Goal: Task Accomplishment & Management: Use online tool/utility

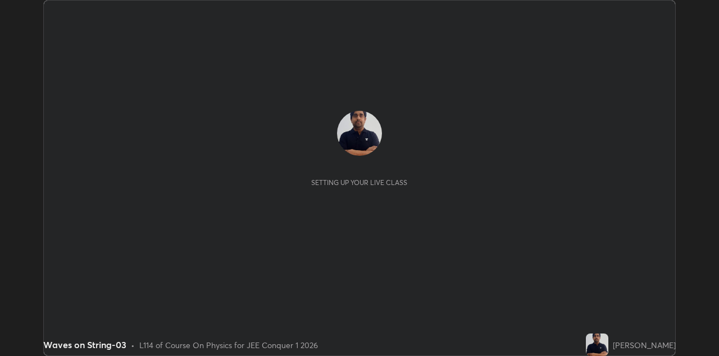
scroll to position [356, 719]
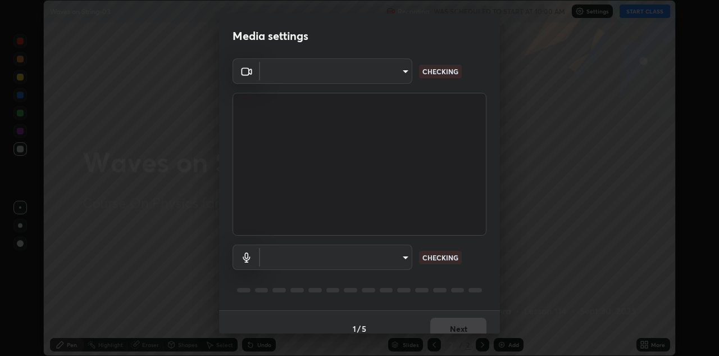
type input "6dd7f26dd43dc758996b1cf006e2949f7a02bee9d132d5f3f41e5eef0e7c266f"
type input "a07e0359a085a1bc4cc679dbd60ce8037715fa18570e4c09fc2009039dcf4ab1"
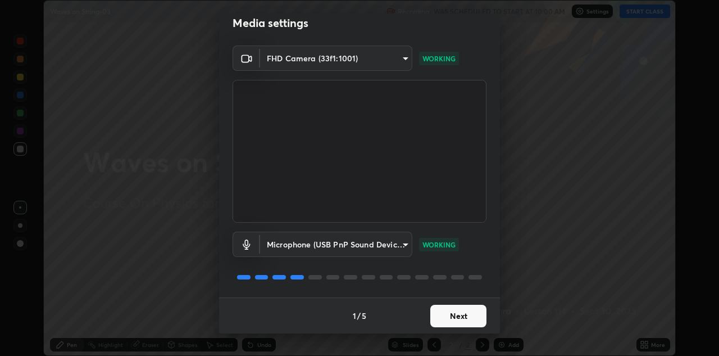
click at [472, 317] on button "Next" at bounding box center [458, 316] width 56 height 22
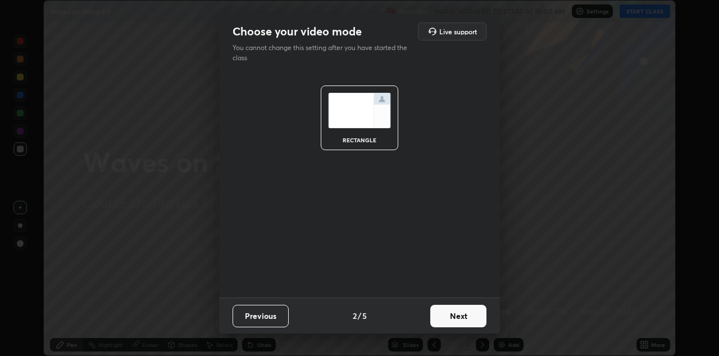
scroll to position [0, 0]
click at [475, 316] on button "Next" at bounding box center [458, 316] width 56 height 22
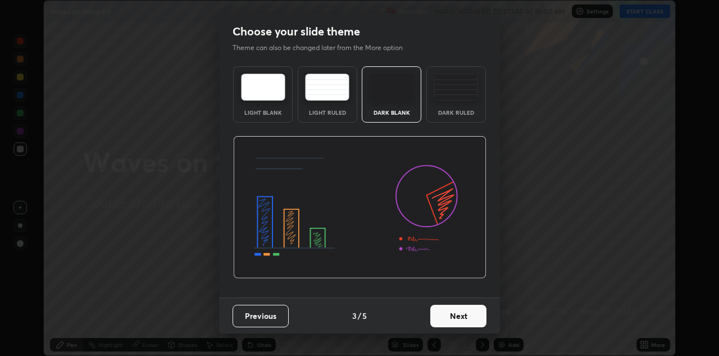
click at [476, 316] on button "Next" at bounding box center [458, 316] width 56 height 22
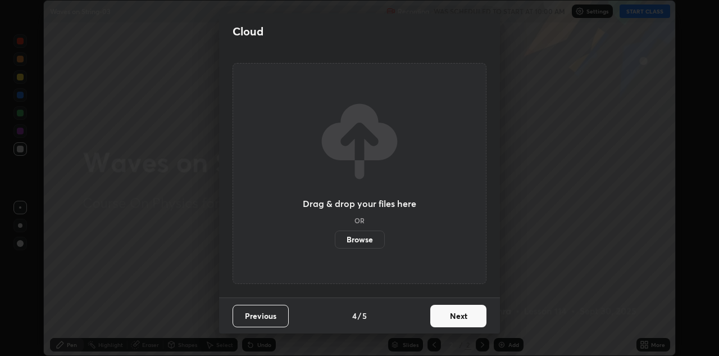
click at [478, 316] on button "Next" at bounding box center [458, 316] width 56 height 22
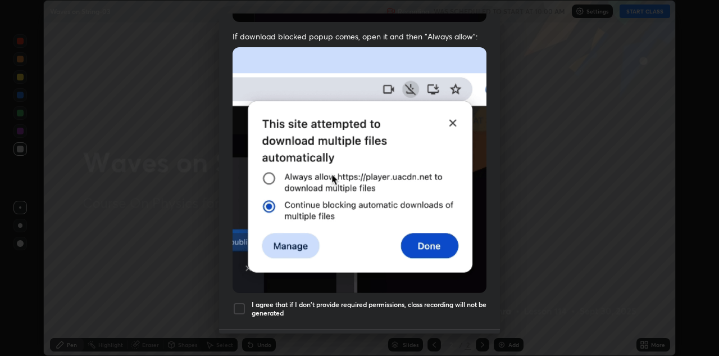
scroll to position [221, 0]
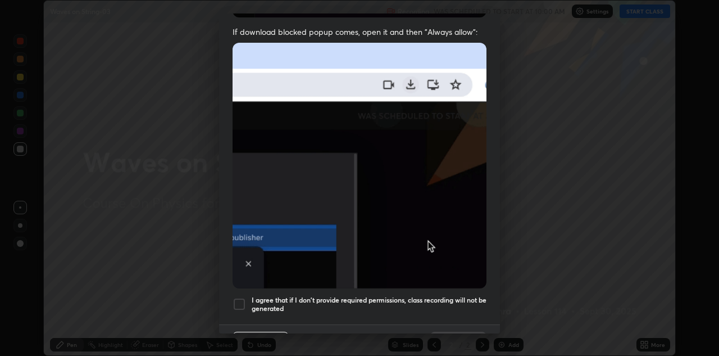
click at [234, 297] on div at bounding box center [239, 303] width 13 height 13
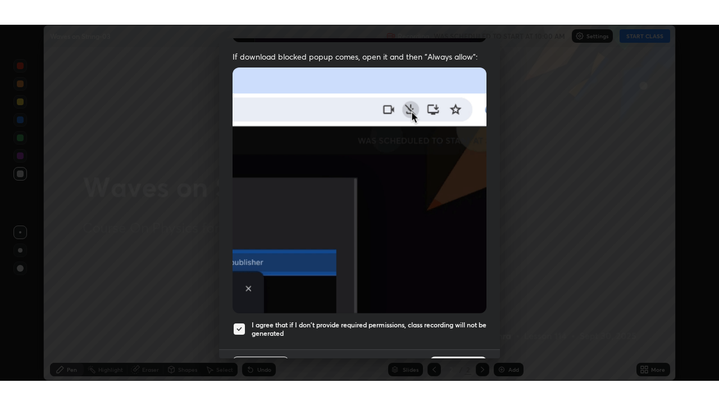
scroll to position [242, 0]
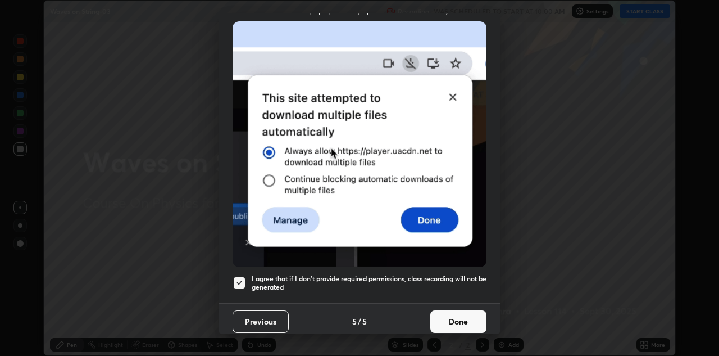
click at [446, 317] on button "Done" at bounding box center [458, 321] width 56 height 22
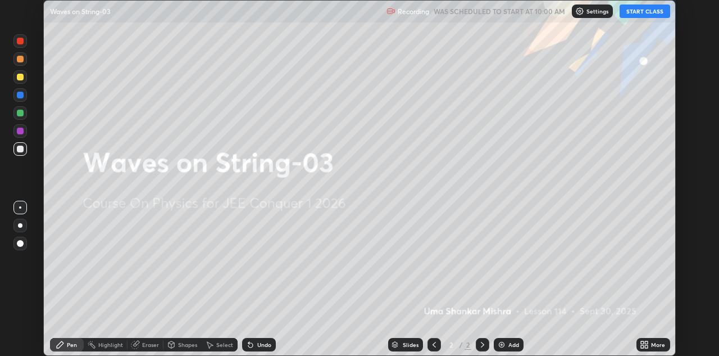
click at [644, 13] on button "START CLASS" at bounding box center [645, 10] width 51 height 13
click at [646, 347] on icon at bounding box center [646, 346] width 3 height 3
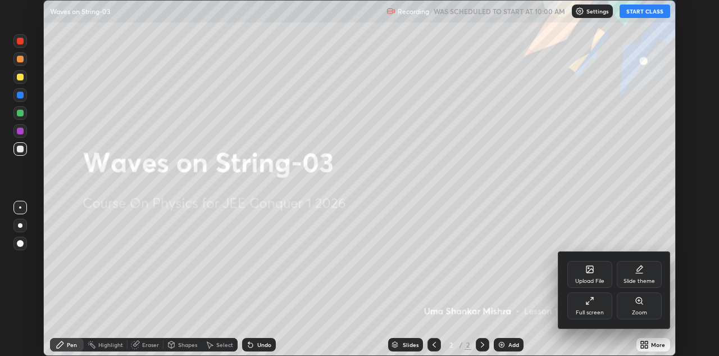
click at [607, 308] on div "Full screen" at bounding box center [589, 305] width 45 height 27
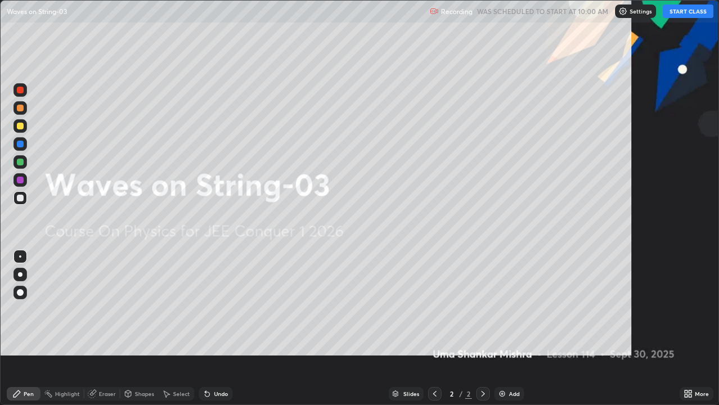
scroll to position [405, 719]
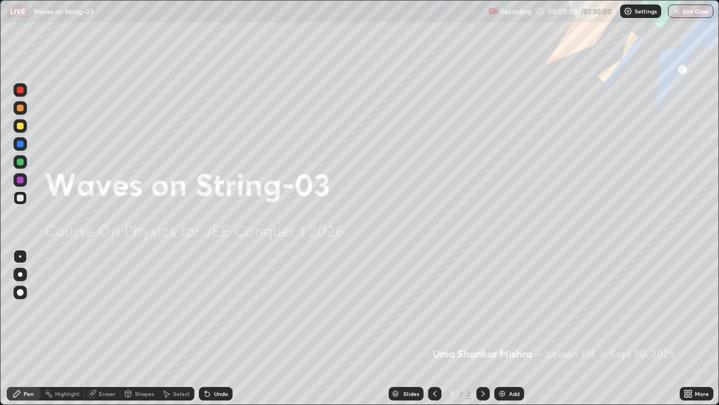
click at [503, 355] on img at bounding box center [502, 393] width 9 height 9
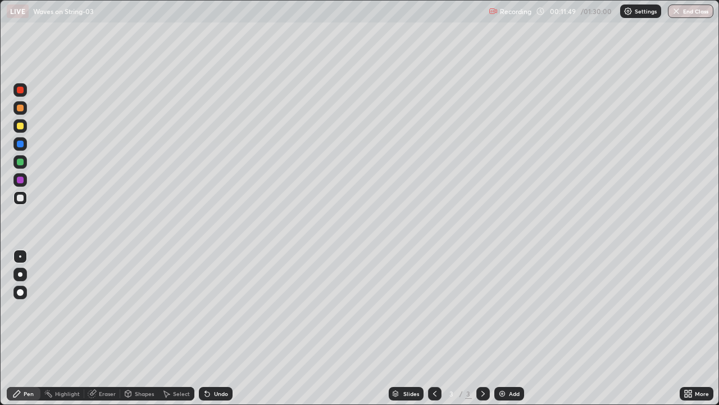
click at [24, 200] on div at bounding box center [19, 197] width 13 height 13
click at [22, 93] on div at bounding box center [20, 90] width 7 height 7
click at [19, 181] on div at bounding box center [20, 179] width 7 height 7
click at [21, 130] on div at bounding box center [19, 125] width 13 height 13
click at [19, 90] on div at bounding box center [20, 90] width 7 height 7
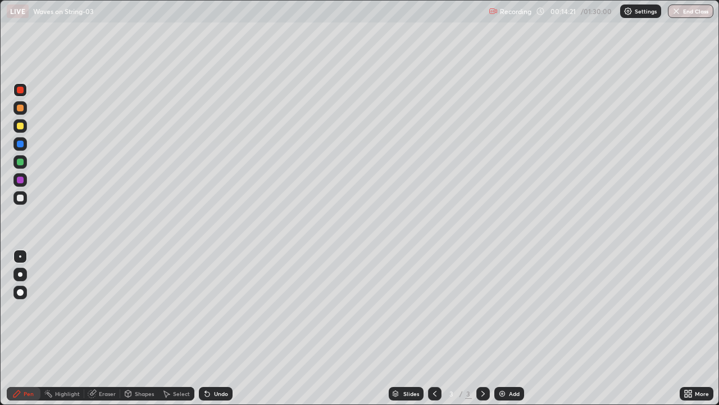
click at [102, 355] on div "Eraser" at bounding box center [102, 393] width 36 height 13
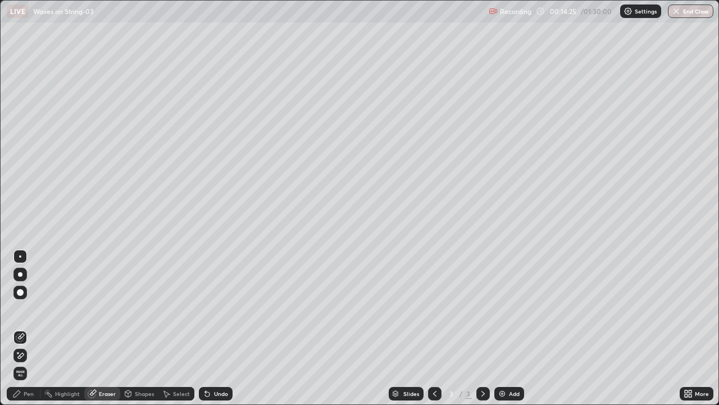
click at [29, 355] on div "Pen" at bounding box center [29, 393] width 10 height 6
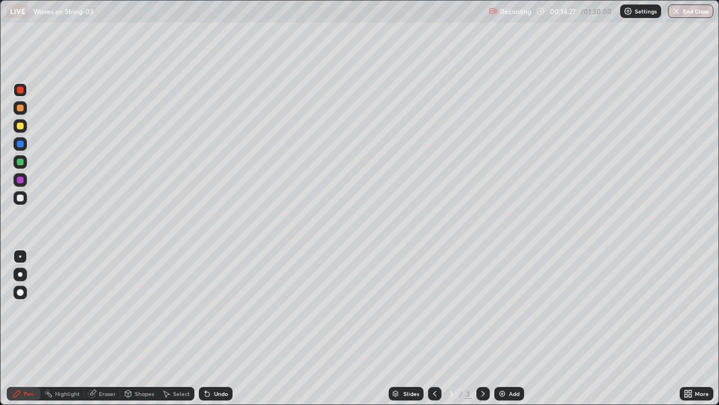
click at [20, 90] on div at bounding box center [20, 90] width 7 height 7
click at [19, 195] on div at bounding box center [20, 197] width 7 height 7
click at [105, 355] on div "Eraser" at bounding box center [102, 393] width 36 height 13
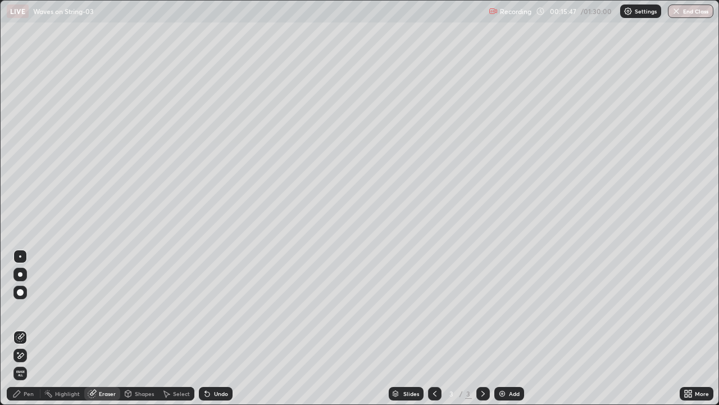
click at [29, 355] on div "Pen" at bounding box center [29, 393] width 10 height 6
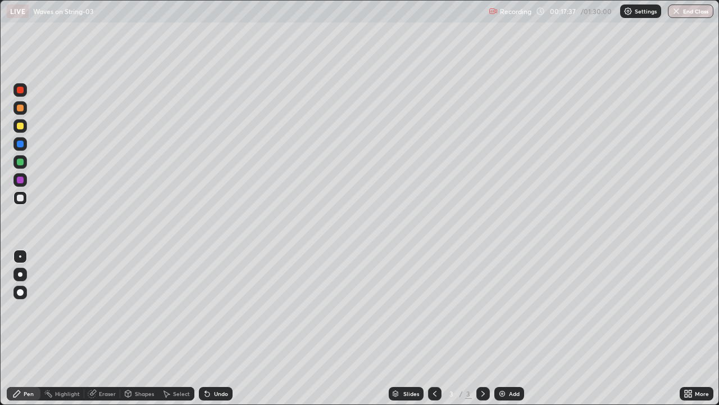
click at [22, 199] on div at bounding box center [20, 197] width 7 height 7
click at [23, 125] on div at bounding box center [20, 125] width 7 height 7
click at [22, 126] on div at bounding box center [20, 125] width 7 height 7
click at [106, 355] on div "Eraser" at bounding box center [102, 393] width 36 height 13
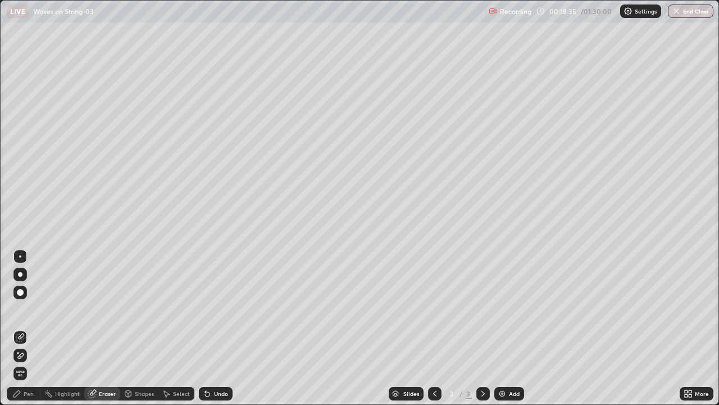
click at [26, 355] on div "Pen" at bounding box center [24, 393] width 34 height 13
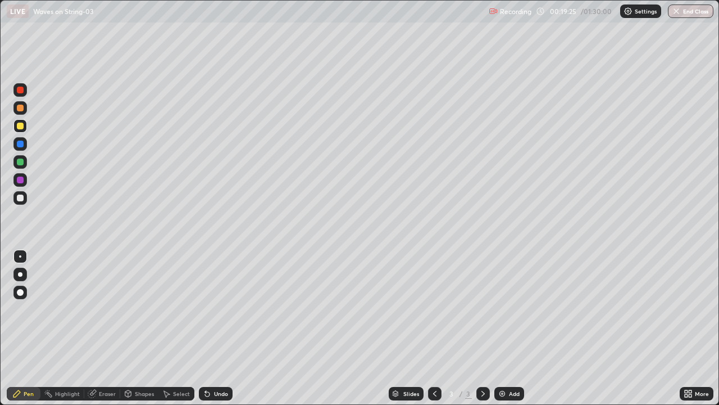
click at [100, 355] on div "Eraser" at bounding box center [107, 393] width 17 height 6
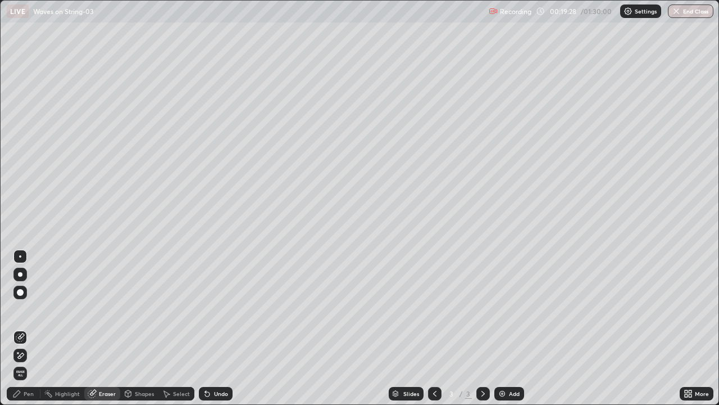
click at [26, 355] on div "Pen" at bounding box center [24, 393] width 34 height 13
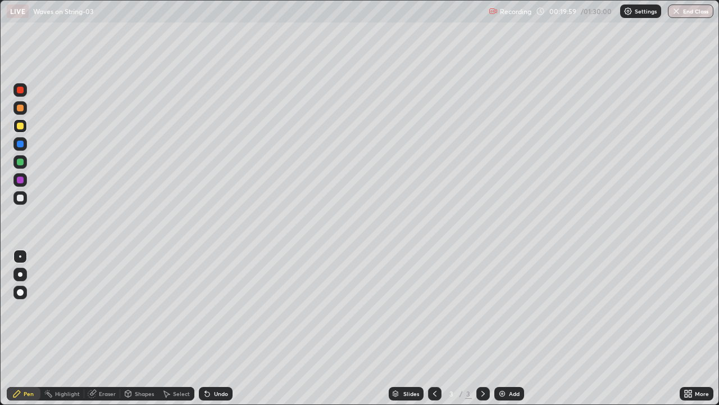
click at [108, 355] on div "Eraser" at bounding box center [102, 393] width 36 height 13
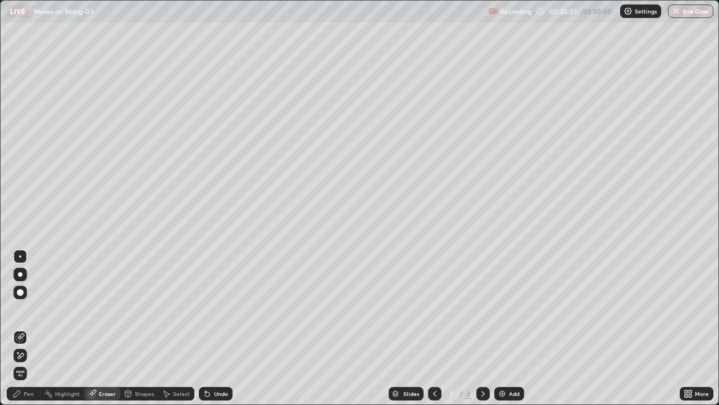
click at [31, 355] on div "Pen" at bounding box center [24, 393] width 34 height 13
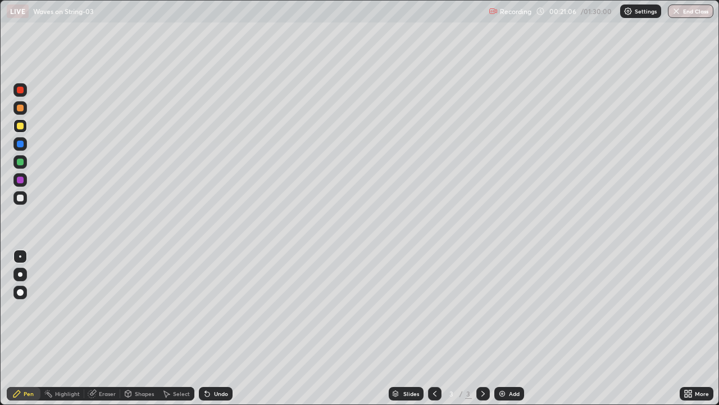
click at [20, 200] on div at bounding box center [20, 197] width 7 height 7
click at [24, 94] on div at bounding box center [19, 89] width 13 height 13
click at [109, 355] on div "Eraser" at bounding box center [102, 393] width 36 height 13
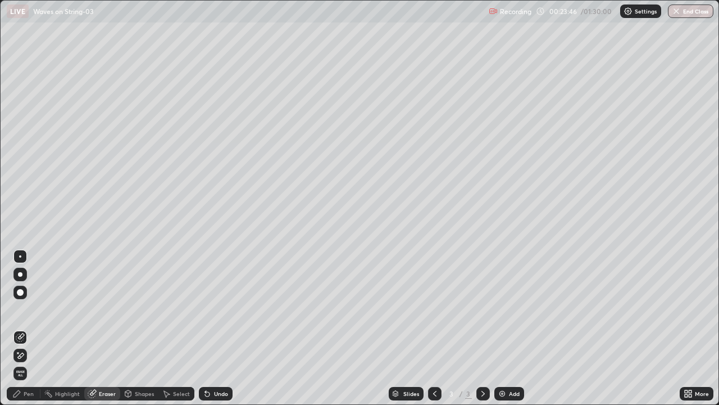
click at [28, 355] on div "Pen" at bounding box center [24, 393] width 34 height 13
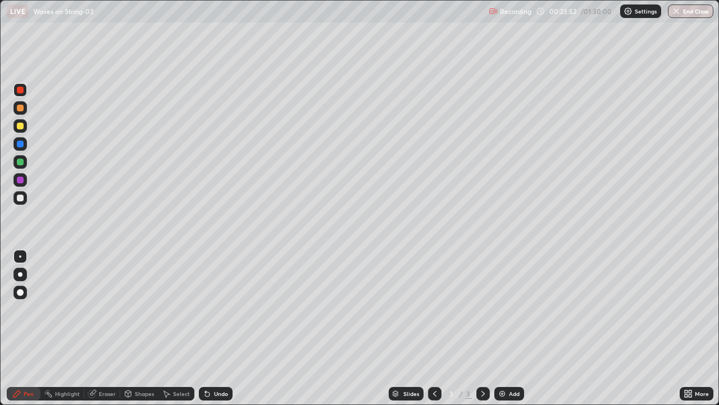
click at [20, 126] on div at bounding box center [20, 125] width 7 height 7
click at [398, 355] on div "Slides" at bounding box center [406, 393] width 35 height 13
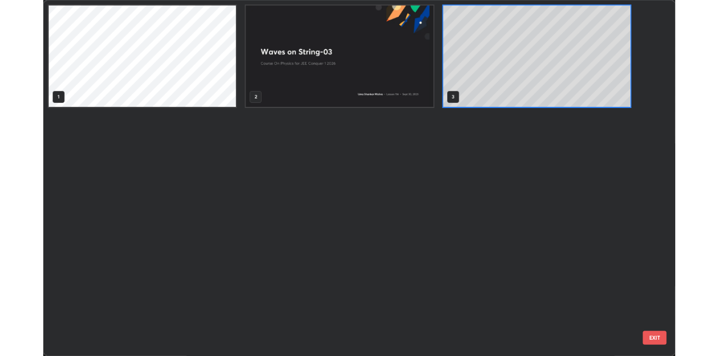
scroll to position [400, 712]
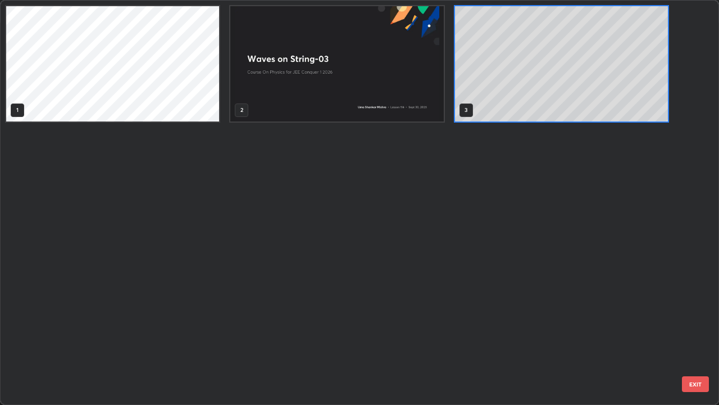
click at [418, 355] on div "1 2 3" at bounding box center [350, 202] width 698 height 403
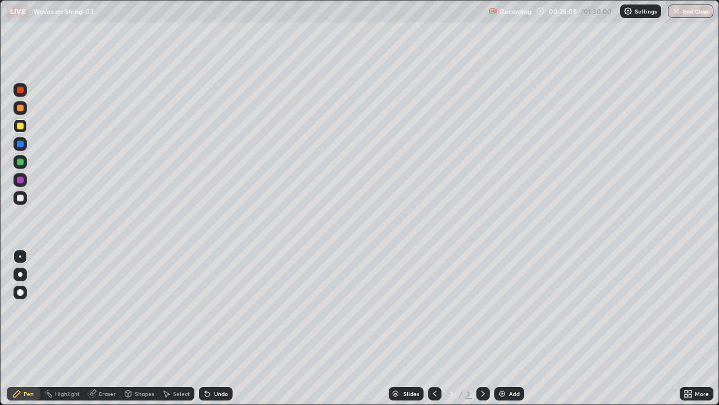
click at [435, 355] on div at bounding box center [434, 393] width 13 height 22
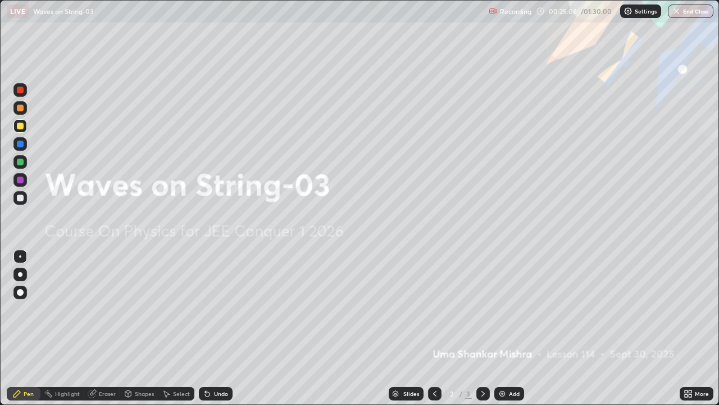
click at [439, 355] on div at bounding box center [434, 393] width 13 height 22
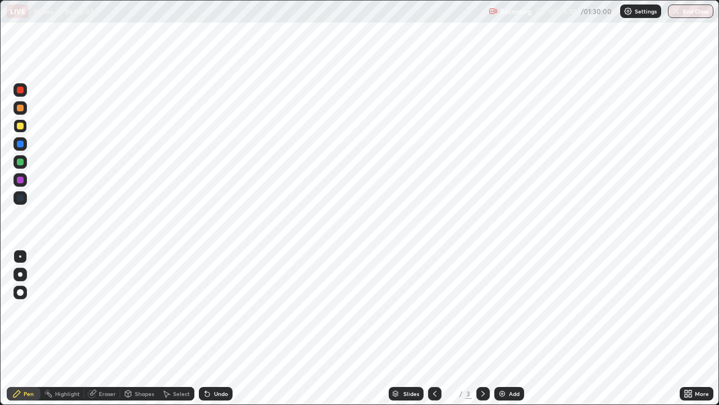
click at [482, 355] on icon at bounding box center [483, 393] width 3 height 6
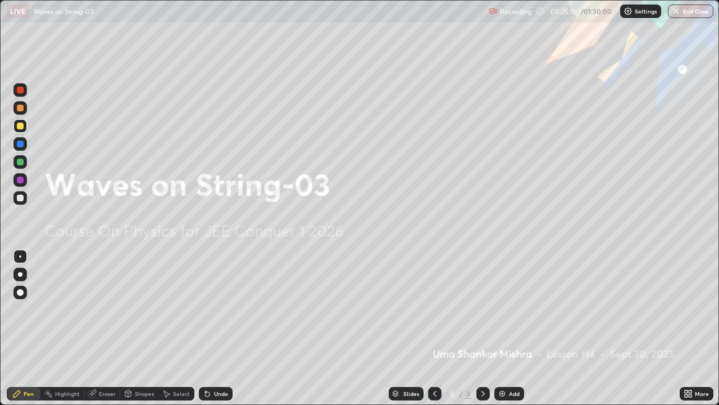
click at [482, 355] on icon at bounding box center [483, 393] width 9 height 9
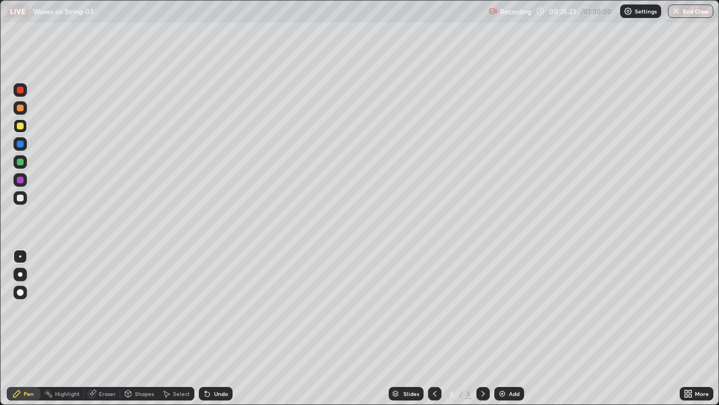
click at [500, 355] on img at bounding box center [502, 393] width 9 height 9
click at [20, 130] on div at bounding box center [19, 125] width 13 height 13
click at [434, 355] on icon at bounding box center [434, 393] width 9 height 9
click at [482, 355] on icon at bounding box center [483, 393] width 3 height 6
click at [19, 164] on div at bounding box center [20, 161] width 7 height 7
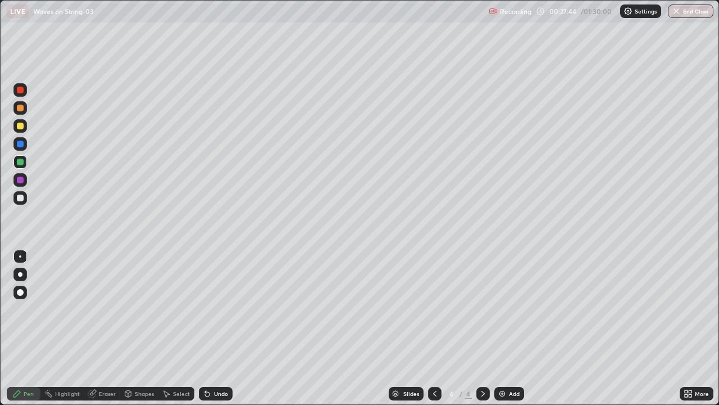
click at [110, 355] on div "Eraser" at bounding box center [107, 393] width 17 height 6
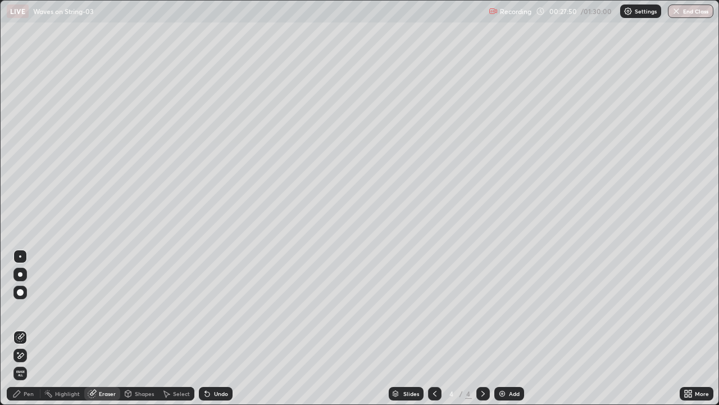
click at [25, 355] on div "Pen" at bounding box center [29, 393] width 10 height 6
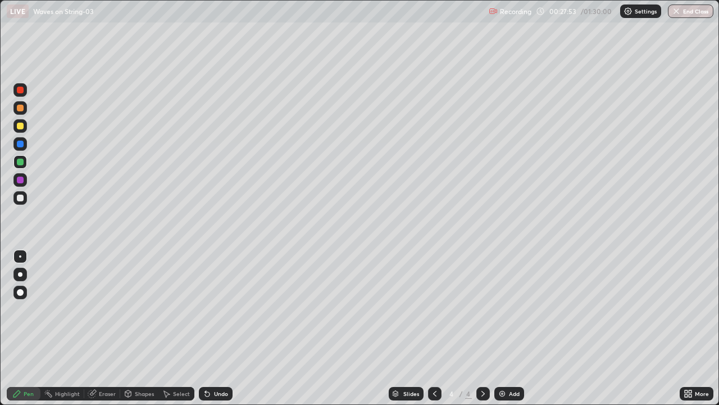
click at [433, 355] on icon at bounding box center [434, 393] width 3 height 6
click at [482, 355] on icon at bounding box center [483, 393] width 9 height 9
click at [502, 355] on img at bounding box center [502, 393] width 9 height 9
click at [21, 199] on div at bounding box center [20, 197] width 7 height 7
click at [19, 89] on div at bounding box center [20, 90] width 7 height 7
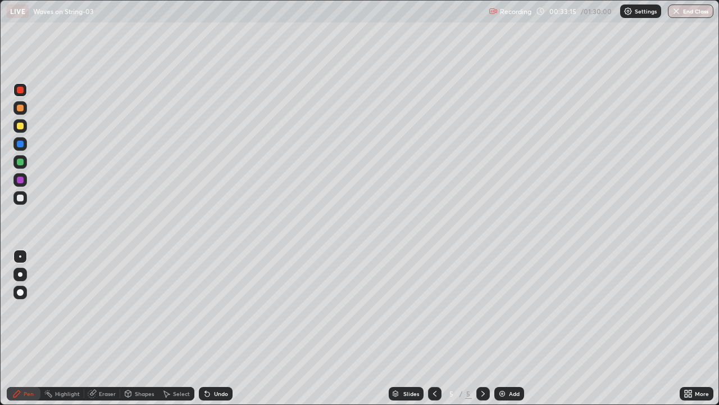
click at [21, 88] on div at bounding box center [20, 90] width 7 height 7
click at [21, 126] on div at bounding box center [20, 125] width 7 height 7
click at [20, 201] on div at bounding box center [20, 197] width 7 height 7
click at [107, 355] on div "Eraser" at bounding box center [107, 393] width 17 height 6
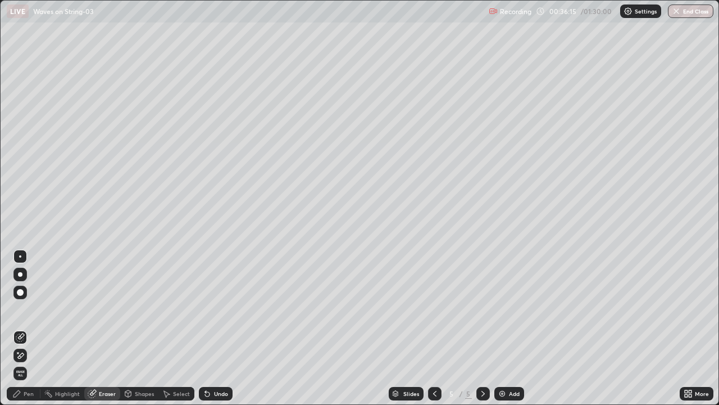
click at [29, 355] on div "Pen" at bounding box center [29, 393] width 10 height 6
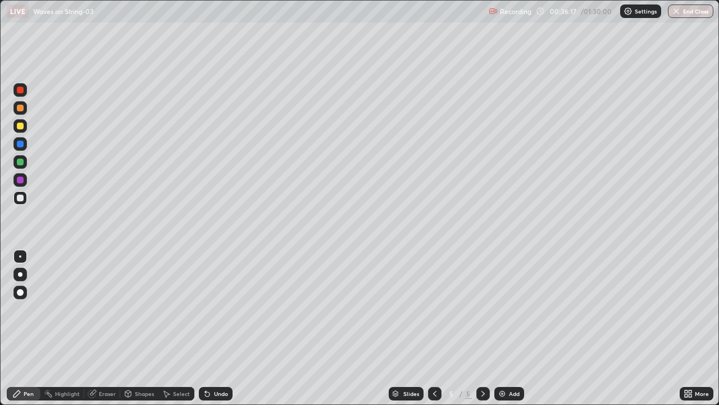
click at [21, 183] on div at bounding box center [20, 179] width 7 height 7
click at [21, 199] on div at bounding box center [20, 197] width 7 height 7
click at [21, 200] on div at bounding box center [20, 197] width 7 height 7
click at [21, 198] on div at bounding box center [20, 197] width 7 height 7
click at [23, 164] on div at bounding box center [19, 161] width 13 height 13
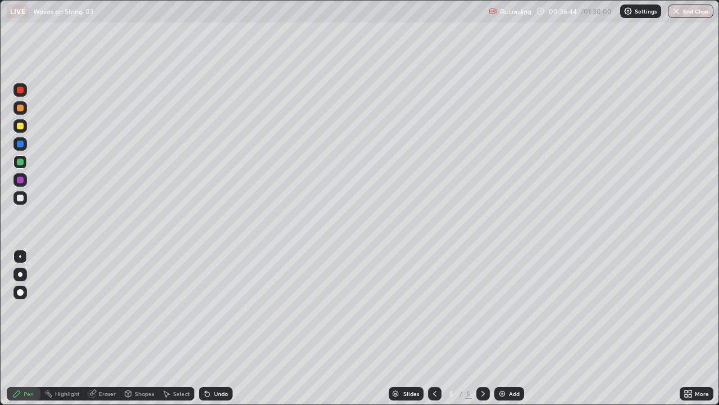
click at [107, 355] on div "Eraser" at bounding box center [107, 393] width 17 height 6
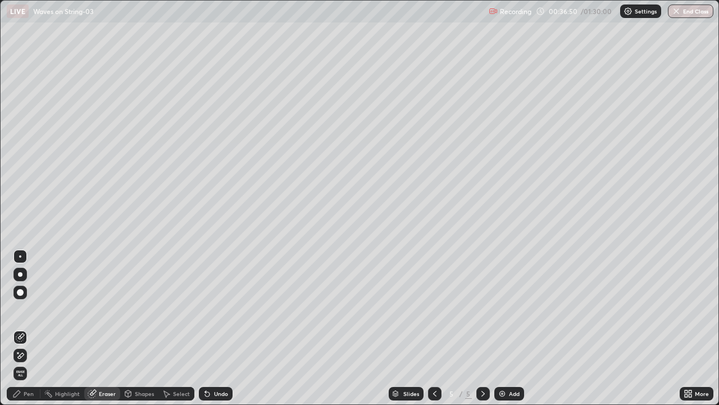
click at [31, 355] on div "Pen" at bounding box center [29, 393] width 10 height 6
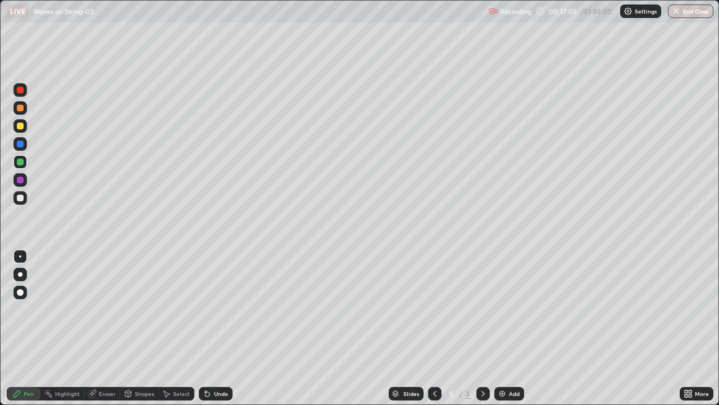
click at [102, 355] on div "Eraser" at bounding box center [102, 393] width 36 height 13
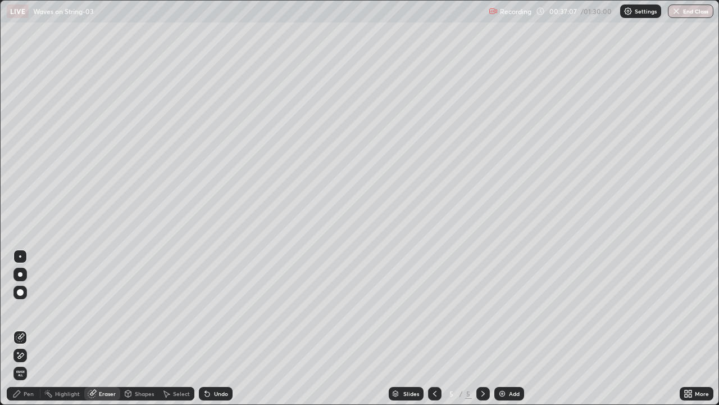
click at [32, 355] on div "Pen" at bounding box center [29, 393] width 10 height 6
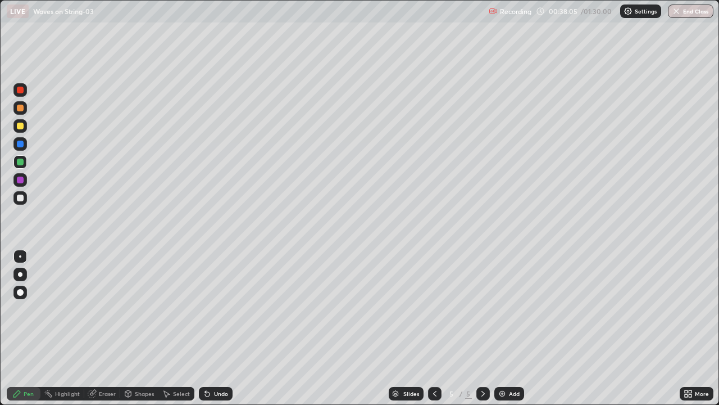
click at [21, 201] on div at bounding box center [20, 197] width 7 height 7
click at [107, 355] on div "Eraser" at bounding box center [107, 393] width 17 height 6
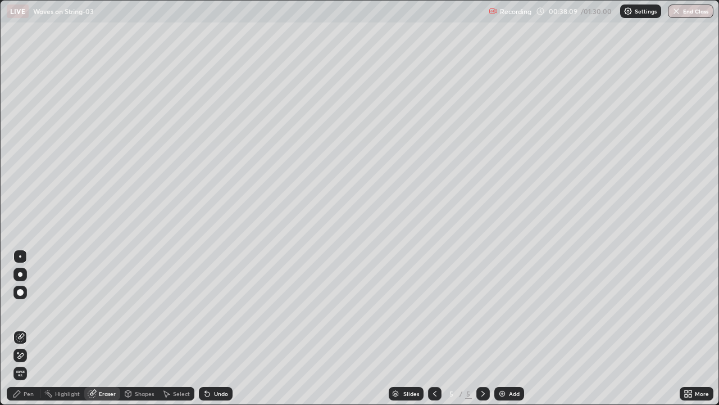
click at [28, 355] on div "Pen" at bounding box center [29, 393] width 10 height 6
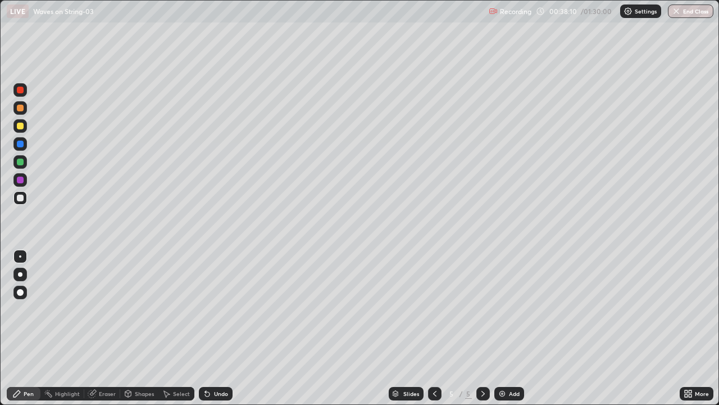
click at [21, 198] on div at bounding box center [20, 197] width 7 height 7
click at [22, 181] on div at bounding box center [20, 179] width 7 height 7
click at [19, 123] on div at bounding box center [20, 125] width 7 height 7
click at [106, 355] on div "Eraser" at bounding box center [107, 393] width 17 height 6
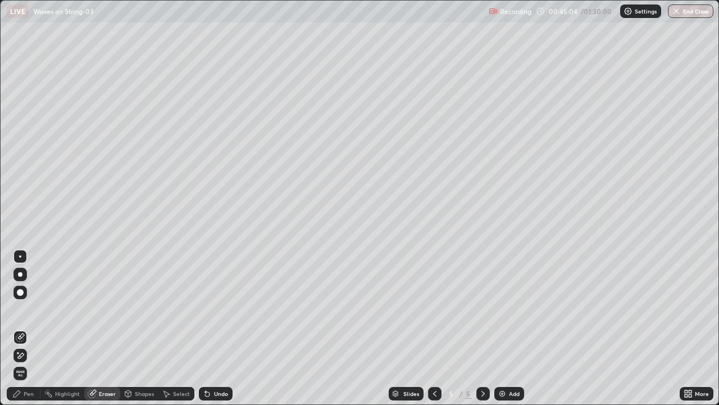
click at [27, 355] on div "Pen" at bounding box center [29, 393] width 10 height 6
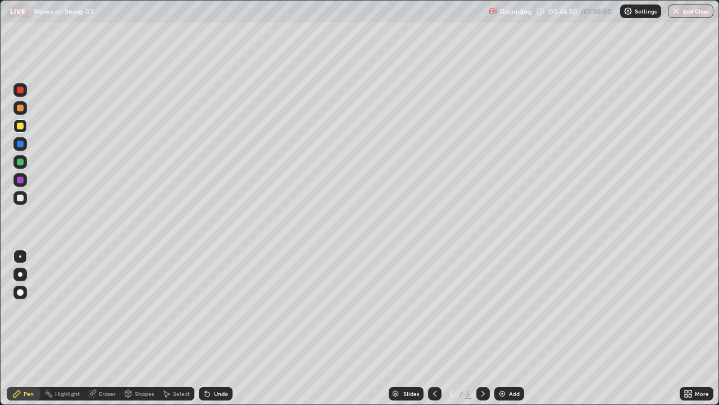
click at [107, 355] on div "Eraser" at bounding box center [102, 393] width 36 height 13
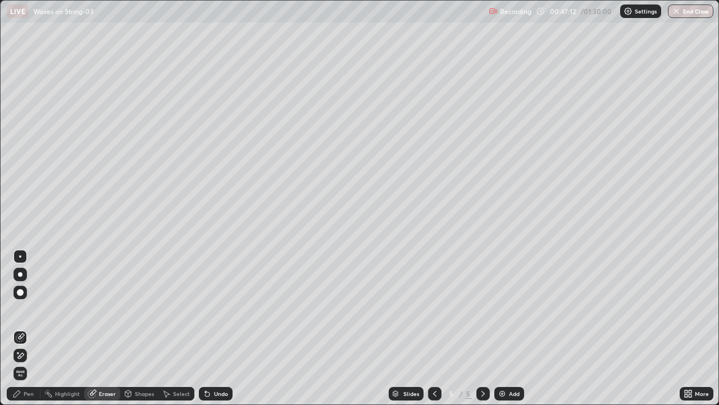
click at [30, 355] on div "Pen" at bounding box center [29, 393] width 10 height 6
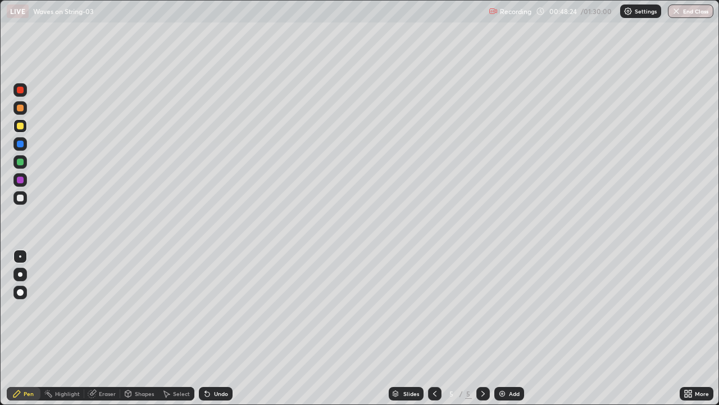
click at [21, 198] on div at bounding box center [20, 197] width 7 height 7
click at [19, 184] on div at bounding box center [19, 179] width 13 height 13
click at [21, 139] on div at bounding box center [19, 143] width 13 height 13
click at [20, 128] on div at bounding box center [20, 125] width 7 height 7
click at [434, 355] on icon at bounding box center [434, 393] width 3 height 6
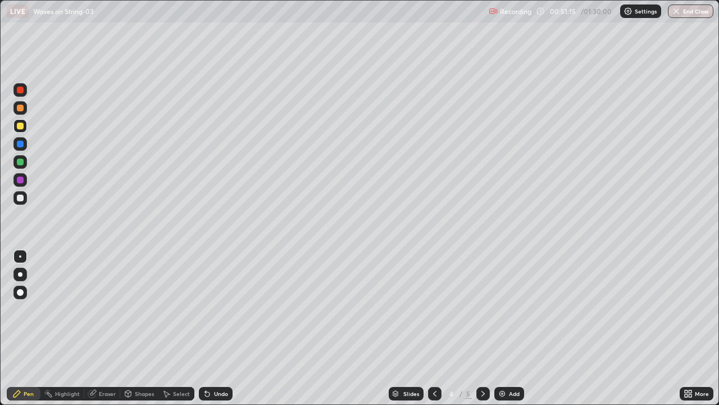
click at [429, 355] on div at bounding box center [434, 393] width 13 height 13
click at [480, 355] on icon at bounding box center [483, 393] width 9 height 9
click at [488, 355] on div at bounding box center [482, 393] width 13 height 22
click at [479, 355] on icon at bounding box center [483, 393] width 9 height 9
click at [483, 355] on icon at bounding box center [483, 393] width 3 height 6
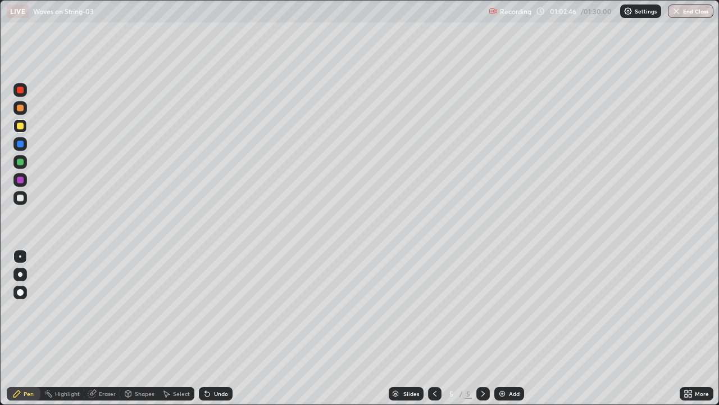
click at [501, 355] on img at bounding box center [502, 393] width 9 height 9
click at [25, 91] on div at bounding box center [19, 89] width 13 height 13
click at [25, 92] on div at bounding box center [19, 89] width 13 height 13
click at [21, 92] on div at bounding box center [20, 90] width 7 height 7
click at [21, 91] on div at bounding box center [20, 90] width 7 height 7
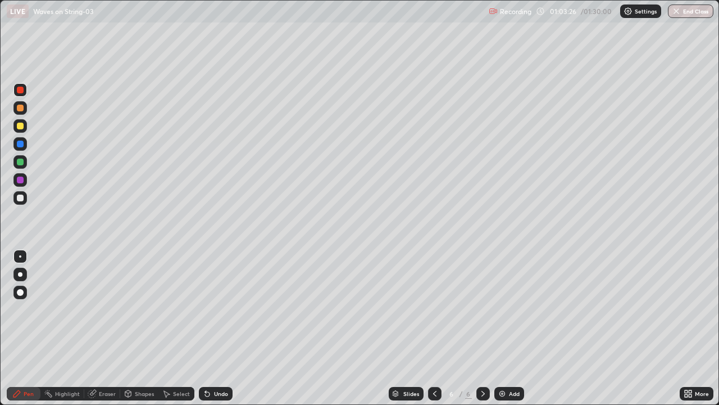
click at [22, 199] on div at bounding box center [20, 197] width 7 height 7
click at [21, 126] on div at bounding box center [20, 125] width 7 height 7
click at [101, 355] on div "Eraser" at bounding box center [102, 393] width 36 height 13
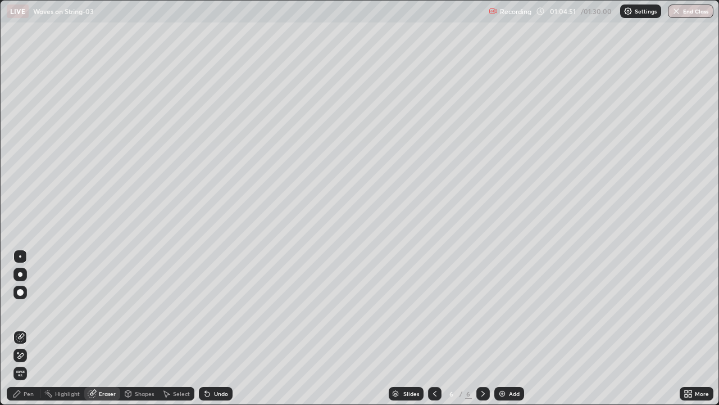
click at [31, 355] on div "Pen" at bounding box center [24, 393] width 34 height 13
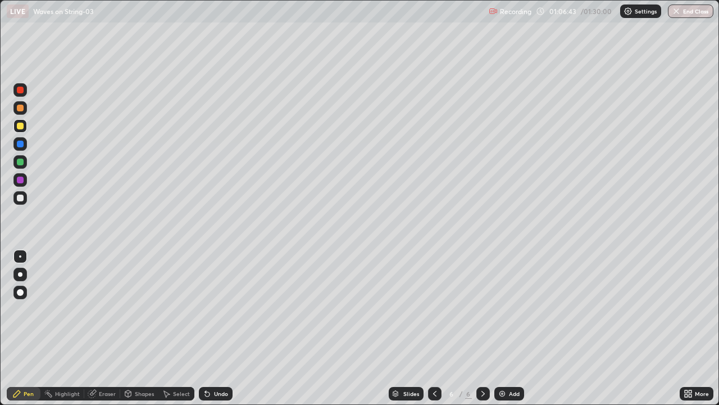
click at [110, 355] on div "Eraser" at bounding box center [107, 393] width 17 height 6
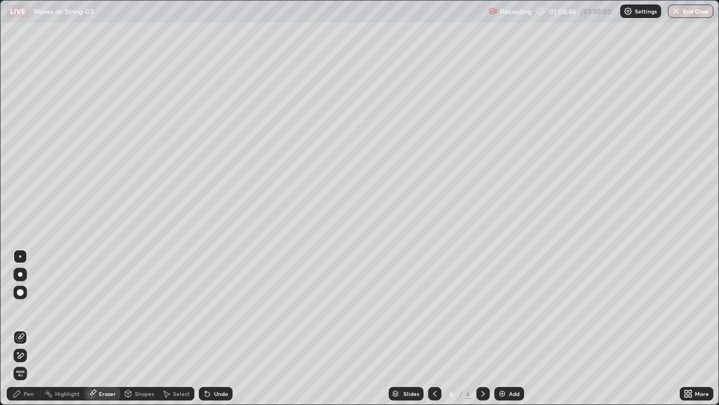
click at [28, 355] on div "Pen" at bounding box center [24, 393] width 34 height 13
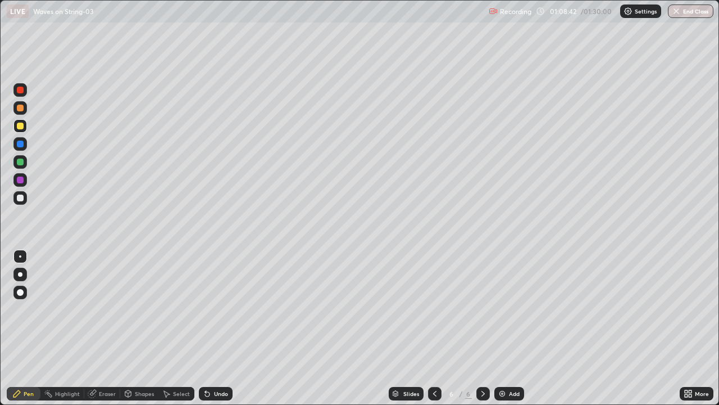
click at [108, 355] on div "Eraser" at bounding box center [107, 393] width 17 height 6
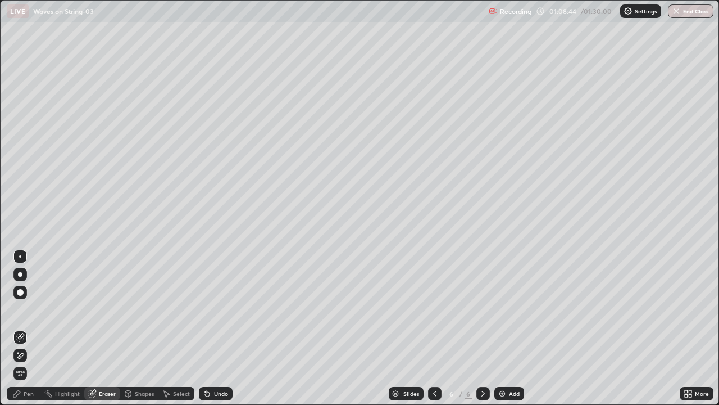
click at [27, 355] on div "Pen" at bounding box center [24, 393] width 34 height 13
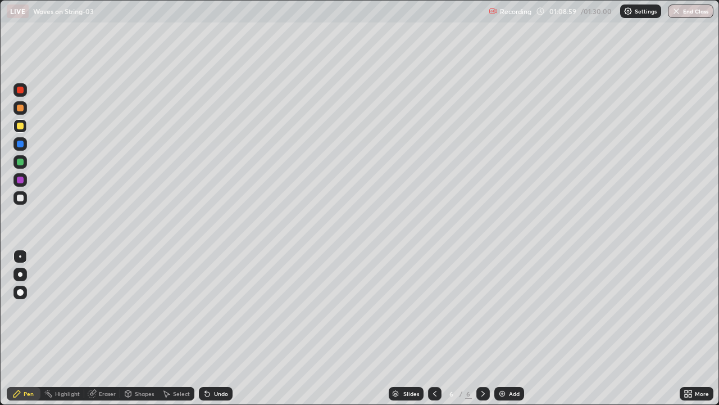
click at [21, 180] on div at bounding box center [20, 179] width 7 height 7
click at [501, 355] on img at bounding box center [502, 393] width 9 height 9
click at [434, 355] on icon at bounding box center [434, 393] width 9 height 9
click at [482, 355] on icon at bounding box center [483, 393] width 9 height 9
click at [105, 355] on div "Eraser" at bounding box center [102, 393] width 36 height 13
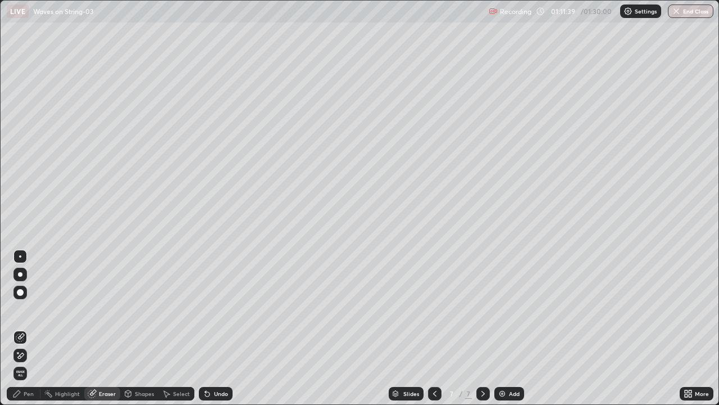
click at [24, 355] on div "Pen" at bounding box center [29, 393] width 10 height 6
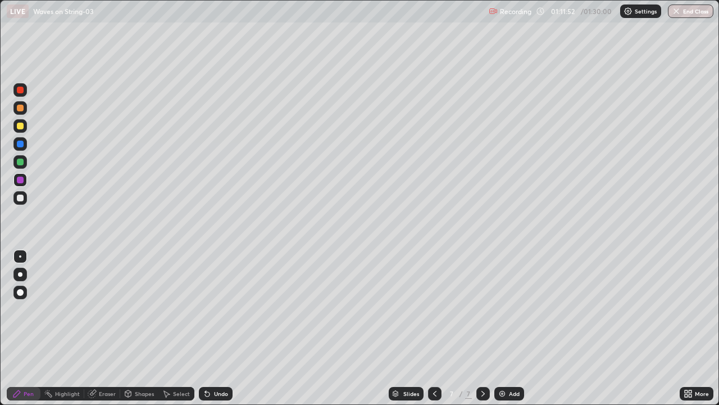
click at [20, 165] on div at bounding box center [20, 161] width 7 height 7
click at [21, 182] on div at bounding box center [20, 179] width 7 height 7
click at [21, 164] on div at bounding box center [20, 161] width 7 height 7
click at [22, 128] on div at bounding box center [20, 125] width 7 height 7
click at [21, 199] on div at bounding box center [20, 197] width 7 height 7
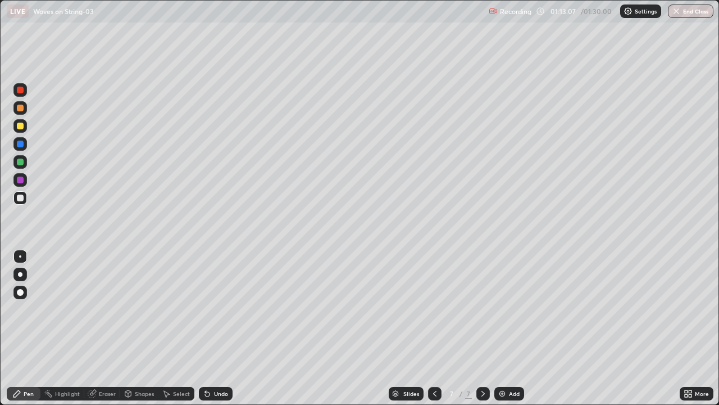
click at [22, 93] on div at bounding box center [20, 90] width 7 height 7
click at [21, 199] on div at bounding box center [20, 197] width 7 height 7
click at [498, 355] on img at bounding box center [502, 393] width 9 height 9
click at [23, 92] on div at bounding box center [19, 89] width 13 height 13
click at [20, 93] on div at bounding box center [20, 90] width 7 height 7
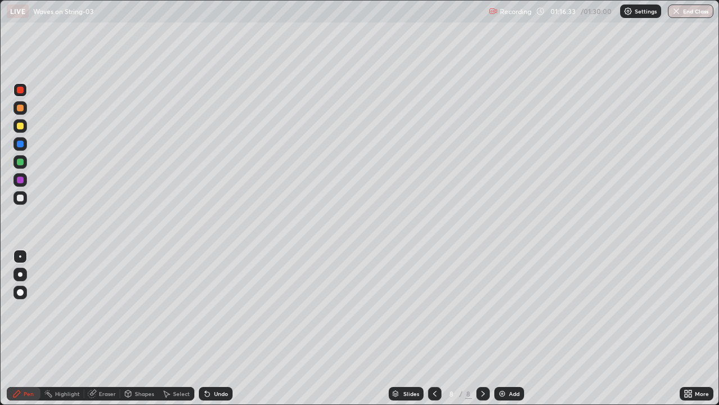
click at [26, 92] on div at bounding box center [19, 89] width 13 height 13
click at [21, 200] on div at bounding box center [20, 197] width 7 height 7
click at [22, 92] on div at bounding box center [20, 90] width 7 height 7
click at [103, 355] on div "Eraser" at bounding box center [107, 393] width 17 height 6
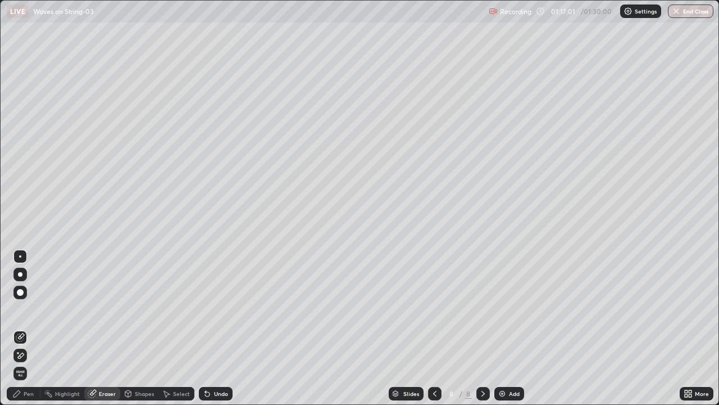
click at [25, 355] on div "Pen" at bounding box center [29, 393] width 10 height 6
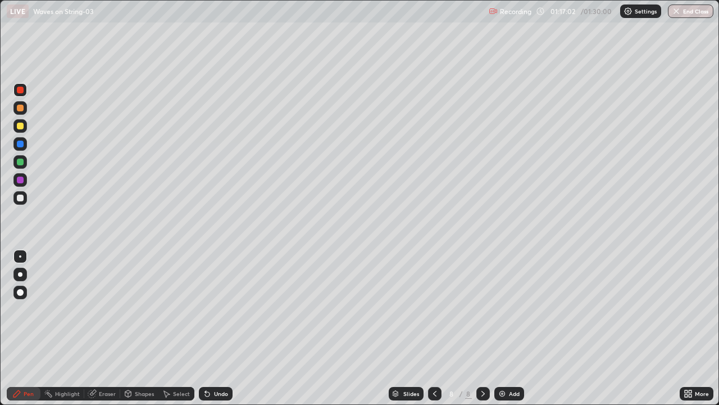
click at [18, 91] on div at bounding box center [20, 90] width 7 height 7
click at [22, 126] on div at bounding box center [20, 125] width 7 height 7
click at [142, 355] on div "Shapes" at bounding box center [144, 393] width 19 height 6
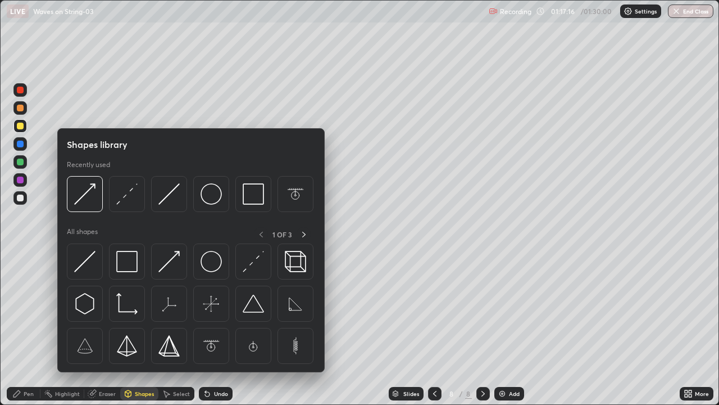
click at [164, 201] on img at bounding box center [168, 193] width 21 height 21
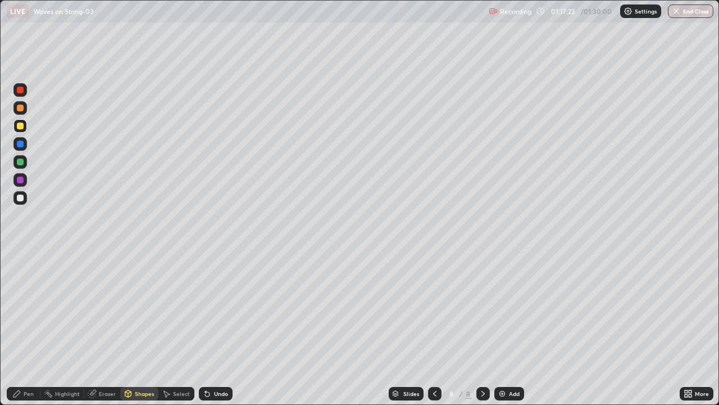
click at [26, 355] on div "Pen" at bounding box center [29, 393] width 10 height 6
click at [20, 198] on div at bounding box center [20, 197] width 7 height 7
click at [21, 198] on div at bounding box center [20, 197] width 7 height 7
click at [22, 161] on div at bounding box center [20, 161] width 7 height 7
click at [103, 355] on div "Eraser" at bounding box center [102, 393] width 36 height 13
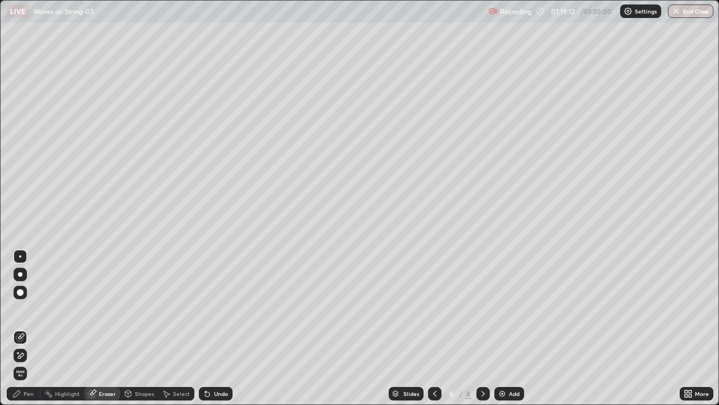
click at [33, 355] on div "Pen" at bounding box center [29, 393] width 10 height 6
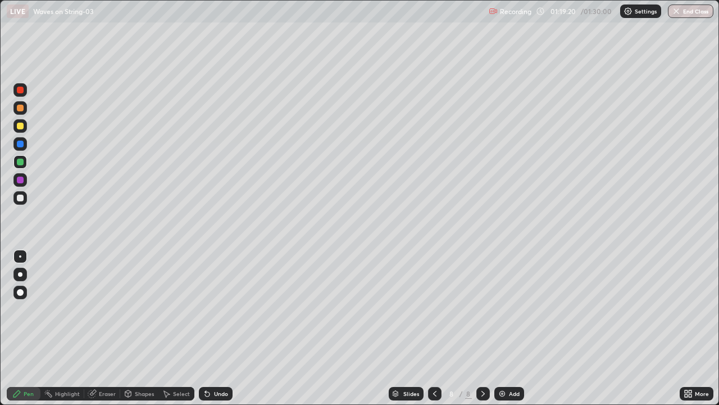
click at [106, 355] on div "Eraser" at bounding box center [107, 393] width 17 height 6
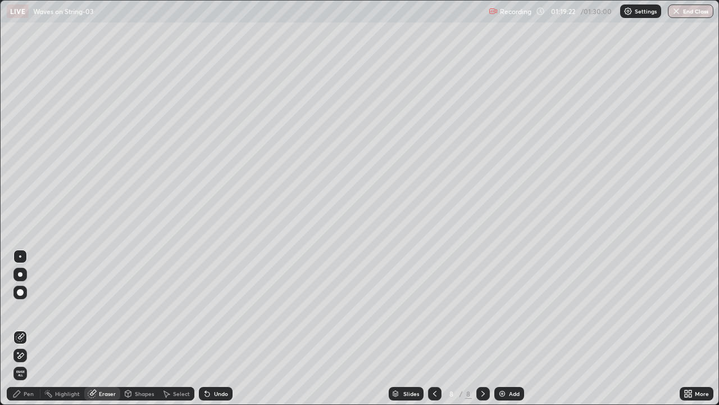
click at [33, 355] on div "Pen" at bounding box center [29, 393] width 10 height 6
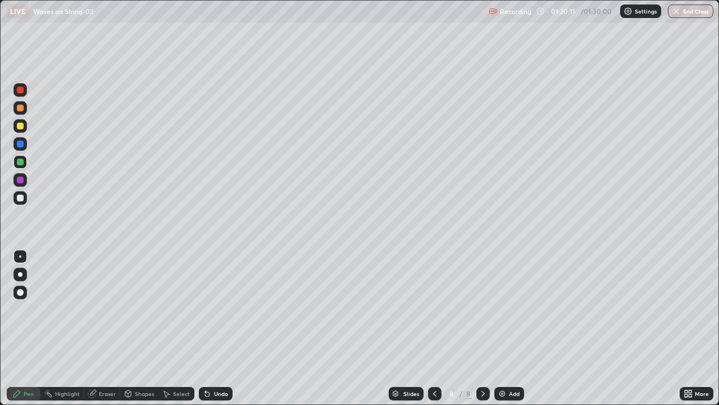
click at [22, 127] on div at bounding box center [20, 125] width 7 height 7
click at [106, 355] on div "Eraser" at bounding box center [107, 393] width 17 height 6
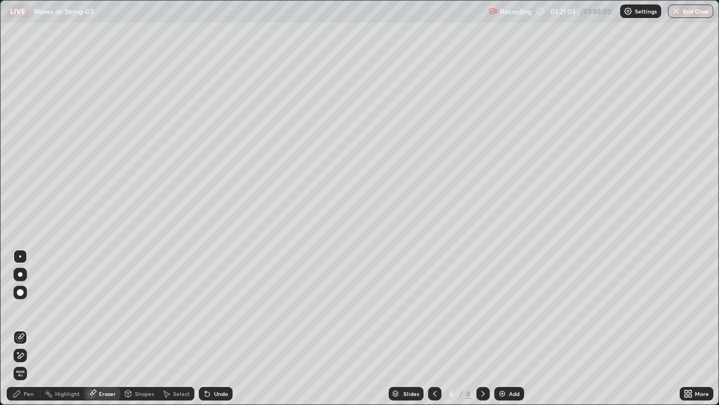
click at [33, 355] on div "Pen" at bounding box center [24, 393] width 34 height 13
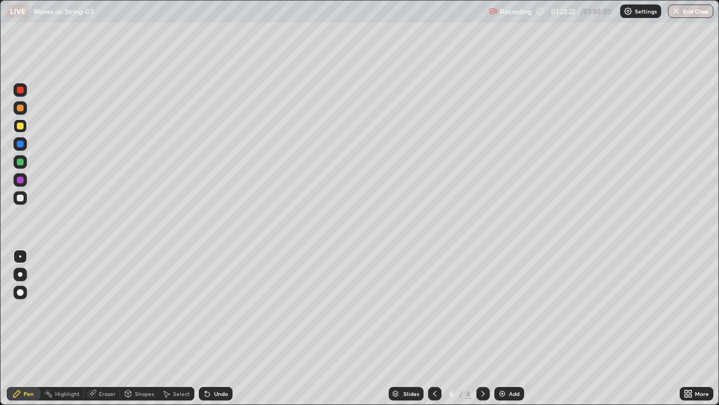
click at [19, 182] on div at bounding box center [20, 179] width 7 height 7
click at [435, 355] on icon at bounding box center [434, 393] width 9 height 9
click at [433, 355] on icon at bounding box center [434, 393] width 9 height 9
click at [482, 355] on icon at bounding box center [483, 393] width 9 height 9
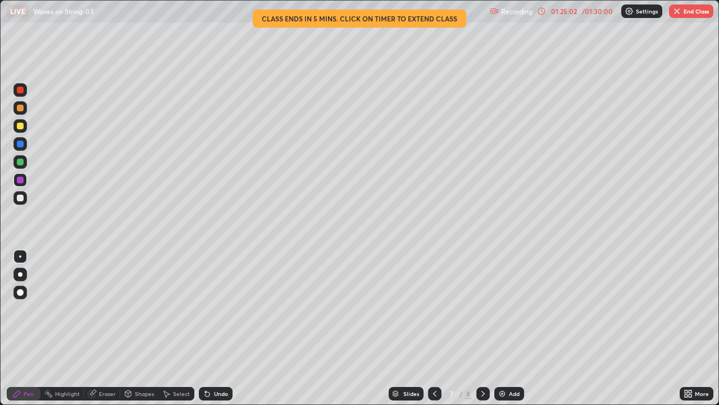
click at [483, 355] on icon at bounding box center [483, 393] width 9 height 9
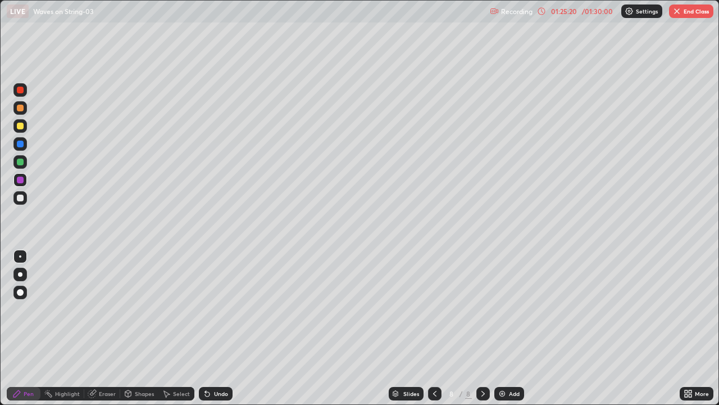
click at [500, 355] on img at bounding box center [502, 393] width 9 height 9
click at [21, 130] on div at bounding box center [19, 125] width 13 height 13
click at [20, 201] on div at bounding box center [20, 197] width 7 height 7
click at [21, 127] on div at bounding box center [20, 125] width 7 height 7
click at [21, 92] on div at bounding box center [20, 90] width 7 height 7
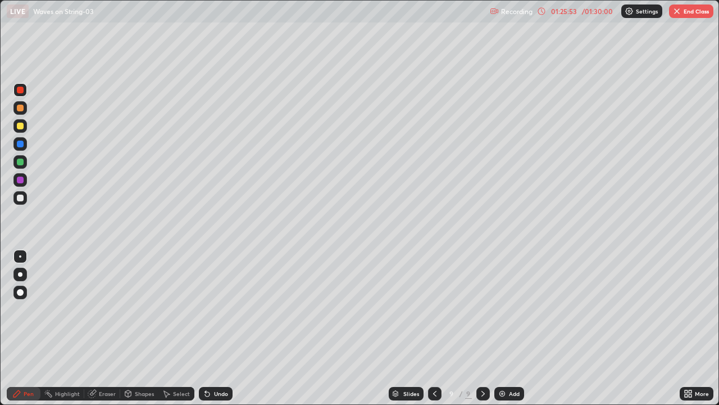
click at [24, 90] on div at bounding box center [19, 89] width 13 height 13
click at [23, 129] on div at bounding box center [19, 125] width 13 height 13
click at [108, 355] on div "Eraser" at bounding box center [107, 393] width 17 height 6
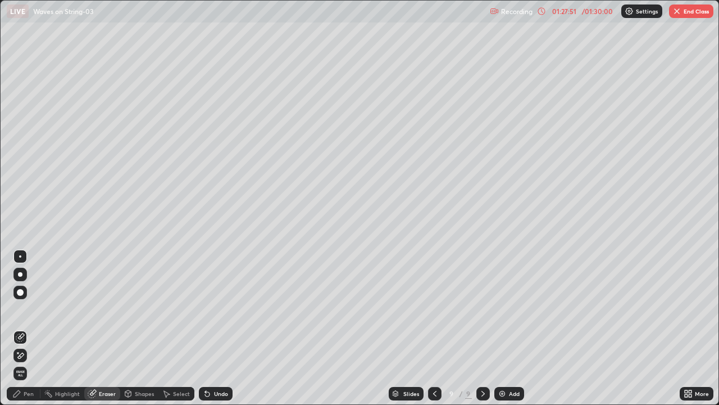
click at [31, 355] on div "Pen" at bounding box center [29, 393] width 10 height 6
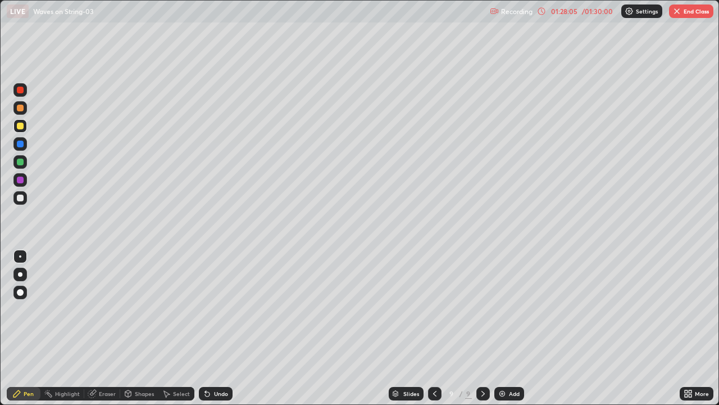
click at [106, 355] on div "Eraser" at bounding box center [107, 393] width 17 height 6
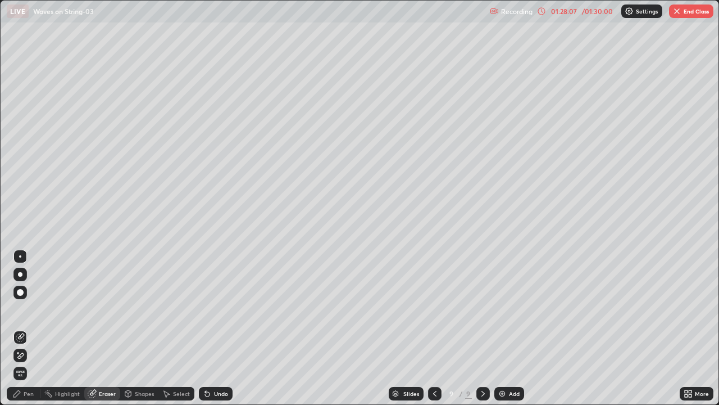
click at [22, 355] on div "Pen" at bounding box center [24, 393] width 34 height 13
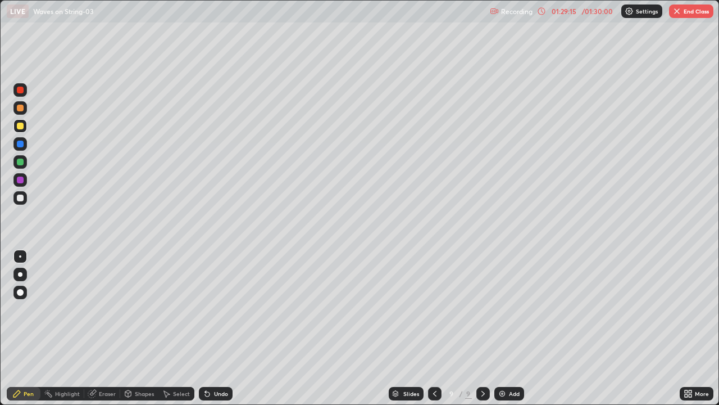
click at [106, 355] on div "Eraser" at bounding box center [102, 393] width 36 height 13
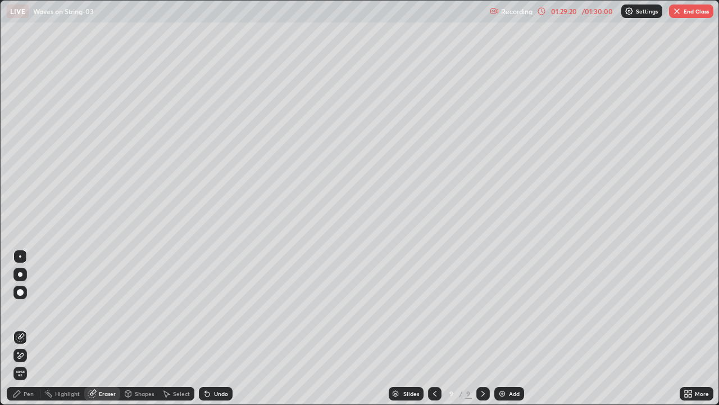
click at [23, 355] on div "Pen" at bounding box center [24, 393] width 34 height 13
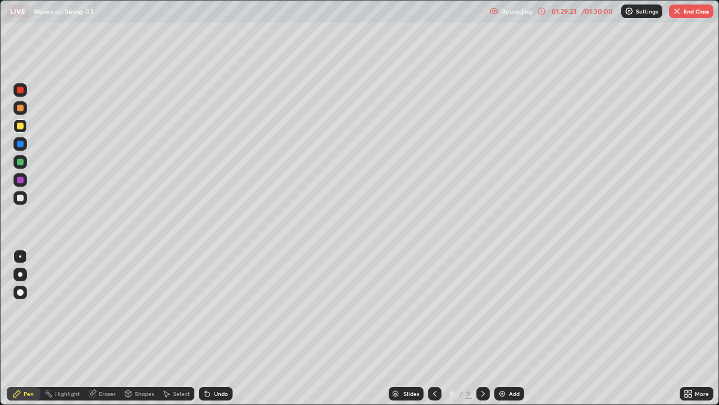
click at [107, 355] on div "Eraser" at bounding box center [102, 393] width 36 height 13
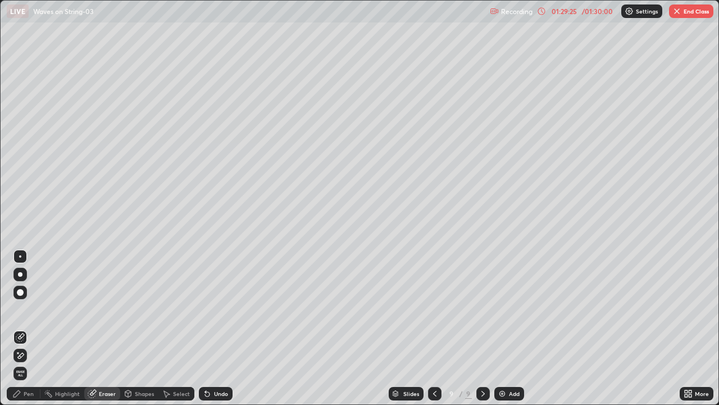
click at [21, 355] on div "Pen" at bounding box center [24, 393] width 34 height 13
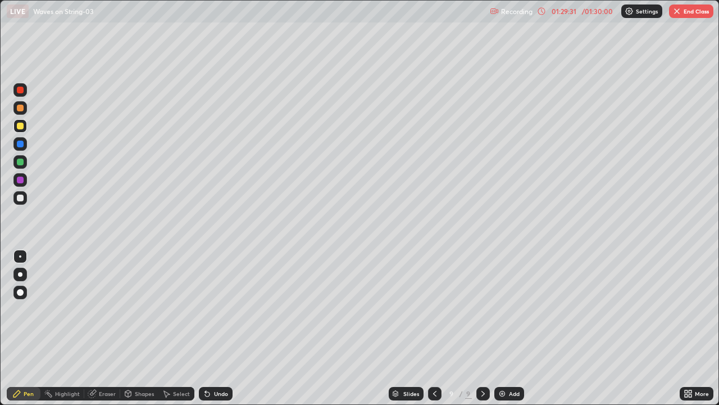
click at [107, 355] on div "Eraser" at bounding box center [107, 393] width 17 height 6
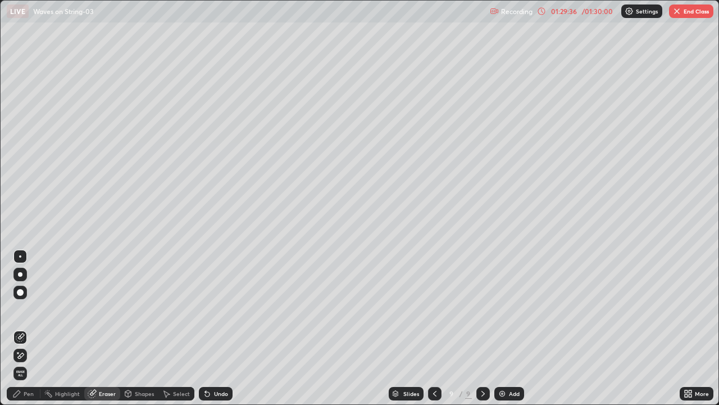
click at [30, 355] on div "Pen" at bounding box center [24, 393] width 34 height 13
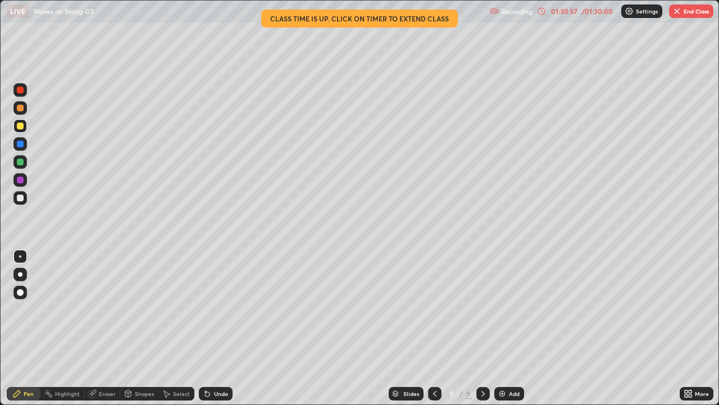
click at [20, 178] on div at bounding box center [20, 179] width 7 height 7
click at [103, 355] on div "Eraser" at bounding box center [107, 393] width 17 height 6
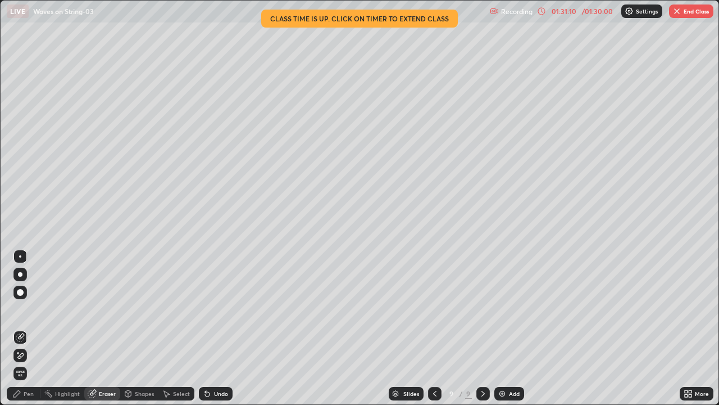
click at [29, 355] on div "Pen" at bounding box center [29, 393] width 10 height 6
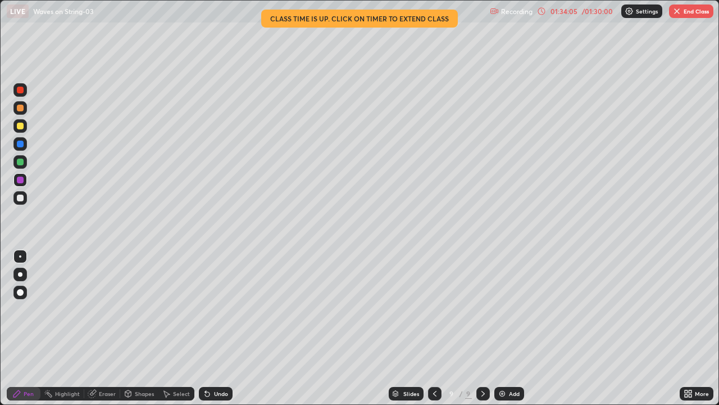
click at [437, 355] on icon at bounding box center [434, 393] width 9 height 9
click at [434, 355] on icon at bounding box center [434, 393] width 9 height 9
click at [435, 355] on icon at bounding box center [434, 393] width 3 height 6
click at [438, 355] on div at bounding box center [434, 393] width 13 height 13
click at [482, 355] on div at bounding box center [482, 393] width 13 height 13
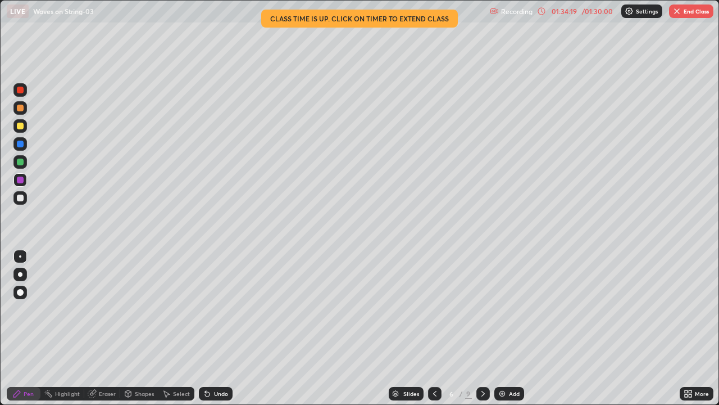
click at [482, 355] on div at bounding box center [482, 393] width 13 height 13
click at [486, 355] on icon at bounding box center [483, 393] width 9 height 9
click at [484, 355] on icon at bounding box center [483, 393] width 9 height 9
click at [694, 15] on button "End Class" at bounding box center [691, 10] width 44 height 13
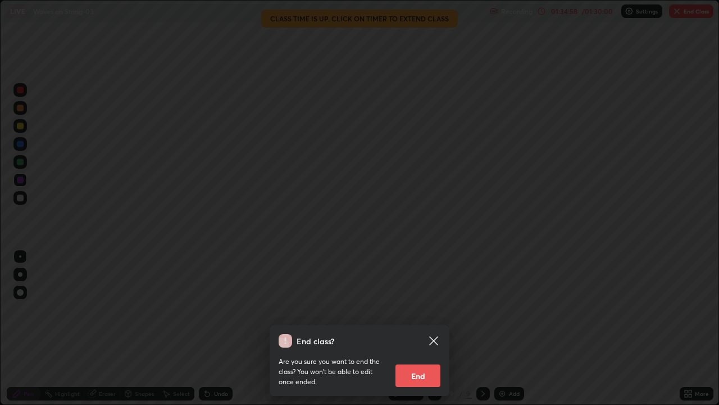
click at [473, 341] on div "End class? Are you sure you want to end the class? You won’t be able to edit on…" at bounding box center [359, 202] width 719 height 405
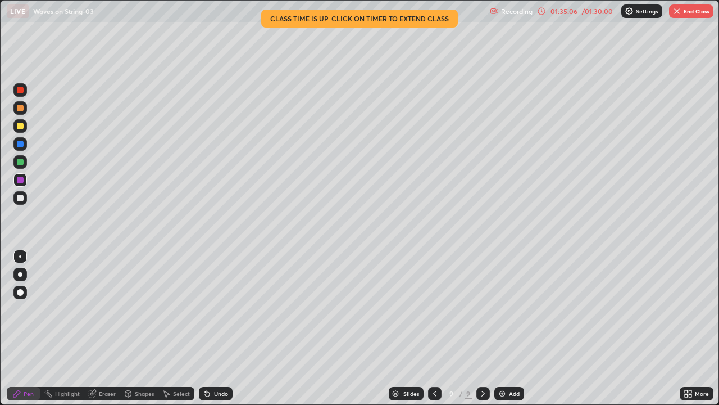
click at [434, 355] on icon at bounding box center [434, 393] width 9 height 9
click at [439, 355] on div at bounding box center [434, 393] width 13 height 22
click at [434, 355] on icon at bounding box center [434, 393] width 9 height 9
click at [482, 355] on icon at bounding box center [483, 393] width 9 height 9
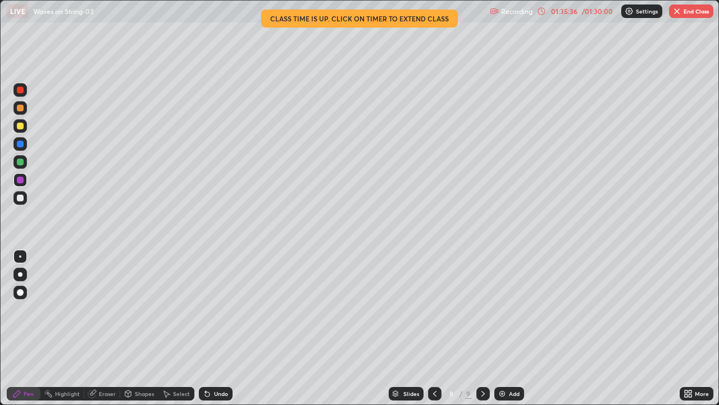
click at [482, 355] on icon at bounding box center [483, 393] width 3 height 6
click at [680, 10] on img "button" at bounding box center [677, 11] width 9 height 9
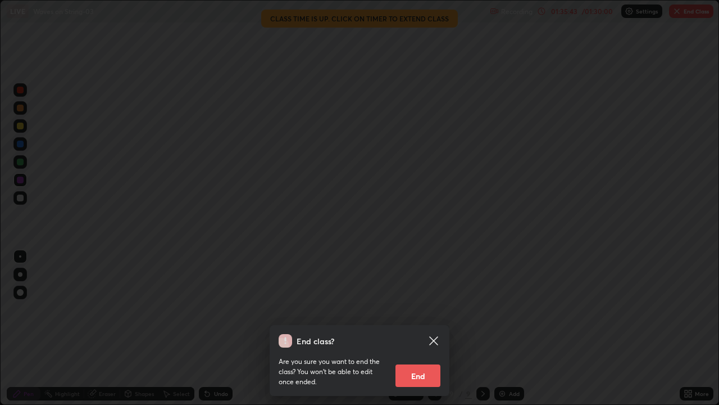
click at [420, 355] on button "End" at bounding box center [418, 375] width 45 height 22
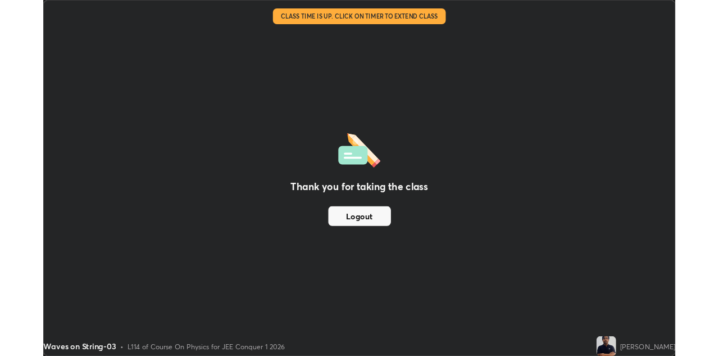
scroll to position [55830, 55466]
